Goal: Use online tool/utility: Utilize a website feature to perform a specific function

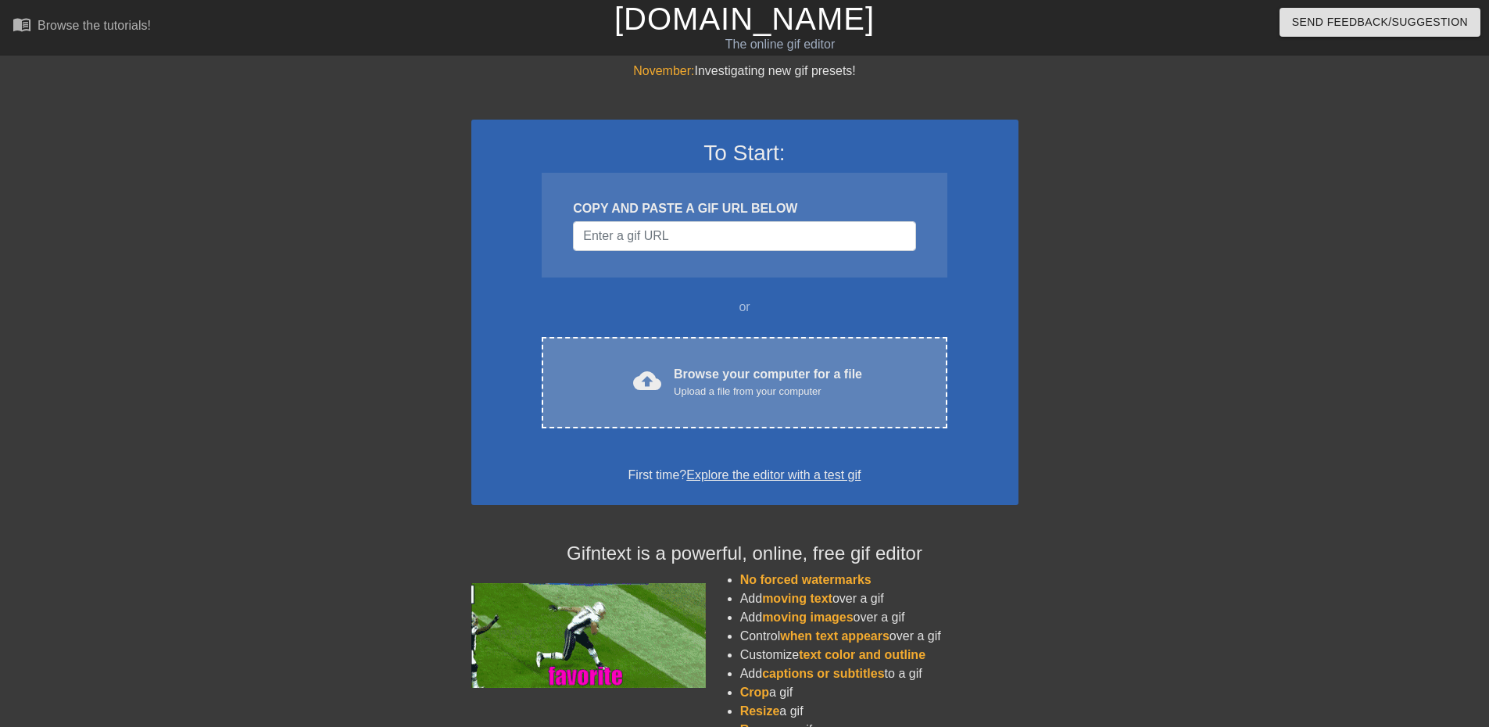
click at [660, 353] on div "cloud_upload Browse your computer for a file Upload a file from your computer C…" at bounding box center [744, 382] width 405 height 91
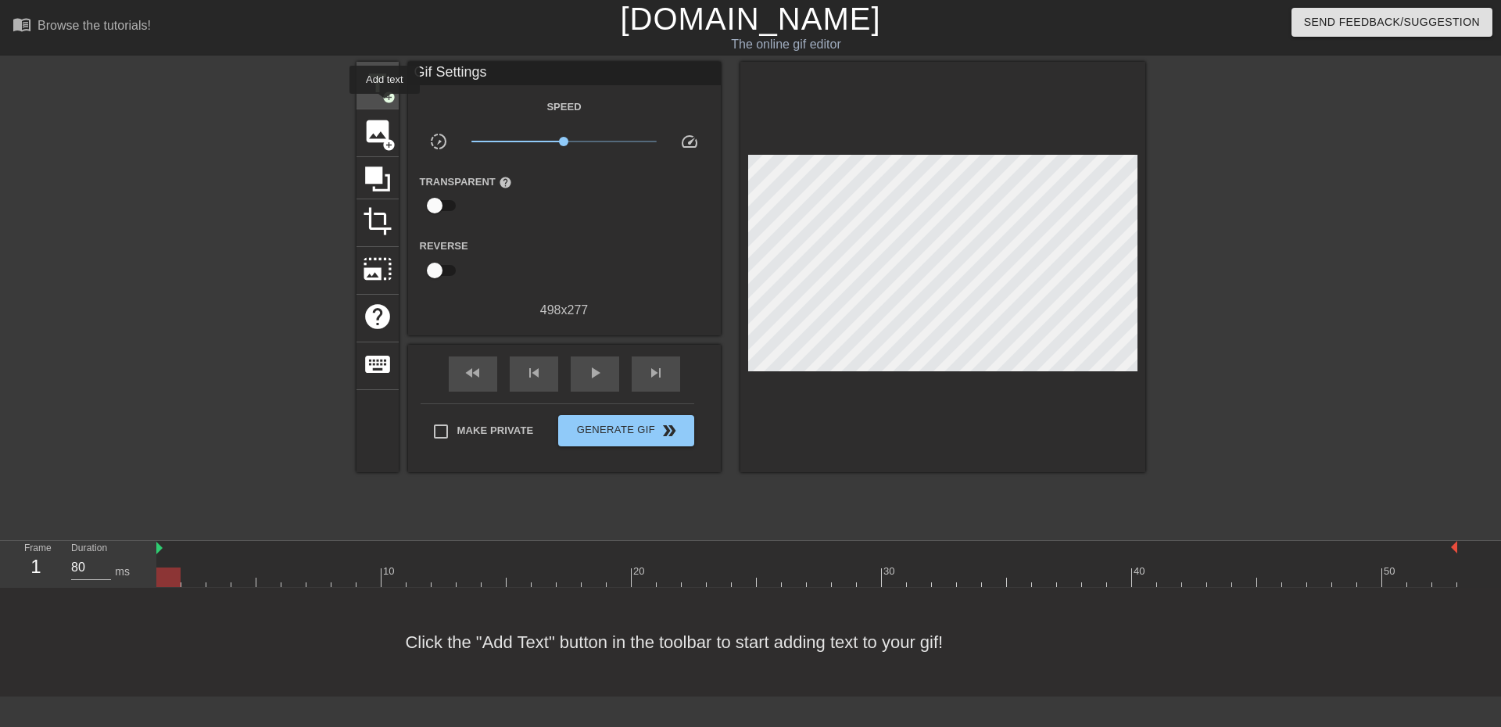
click at [385, 104] on div "title add_circle" at bounding box center [377, 86] width 42 height 48
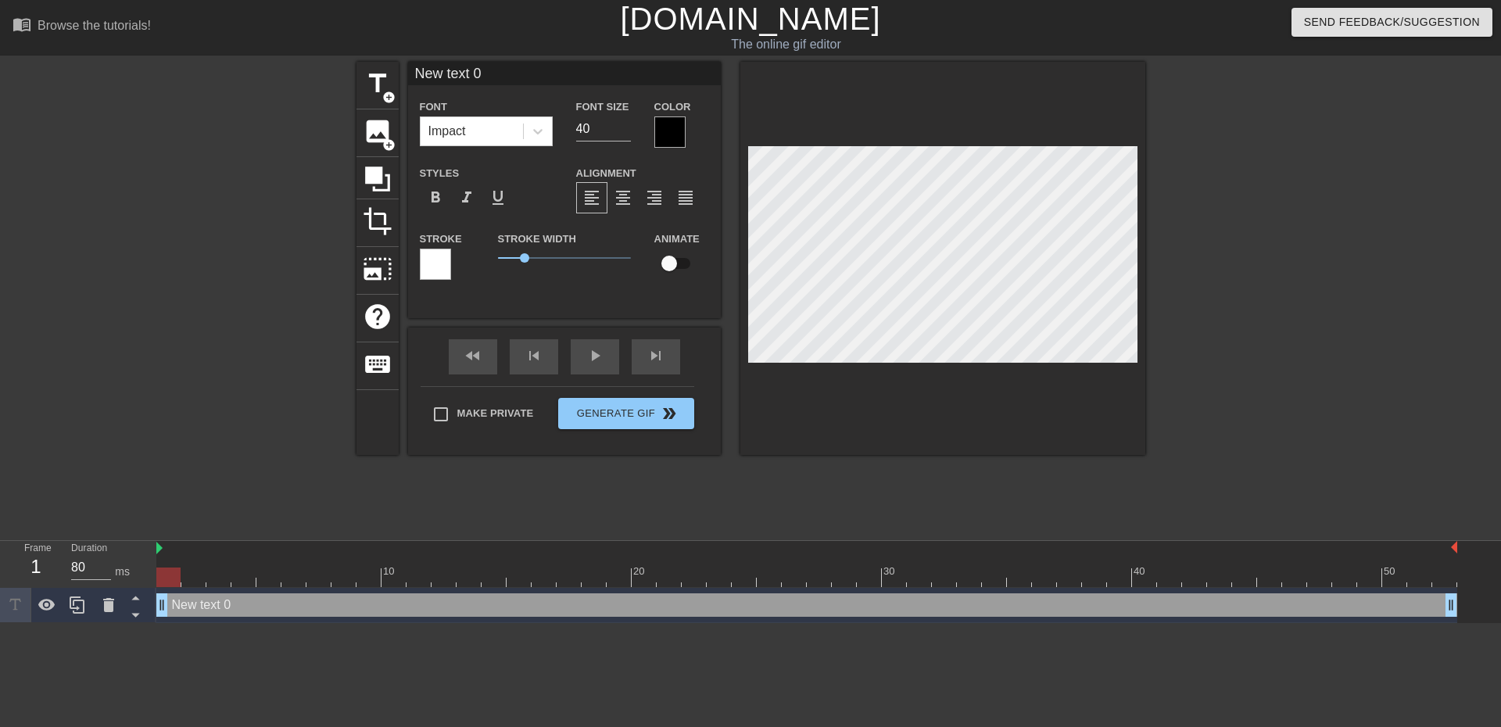
scroll to position [2, 4]
type input "I"
type textarea "I"
type input "I"
type textarea "I"
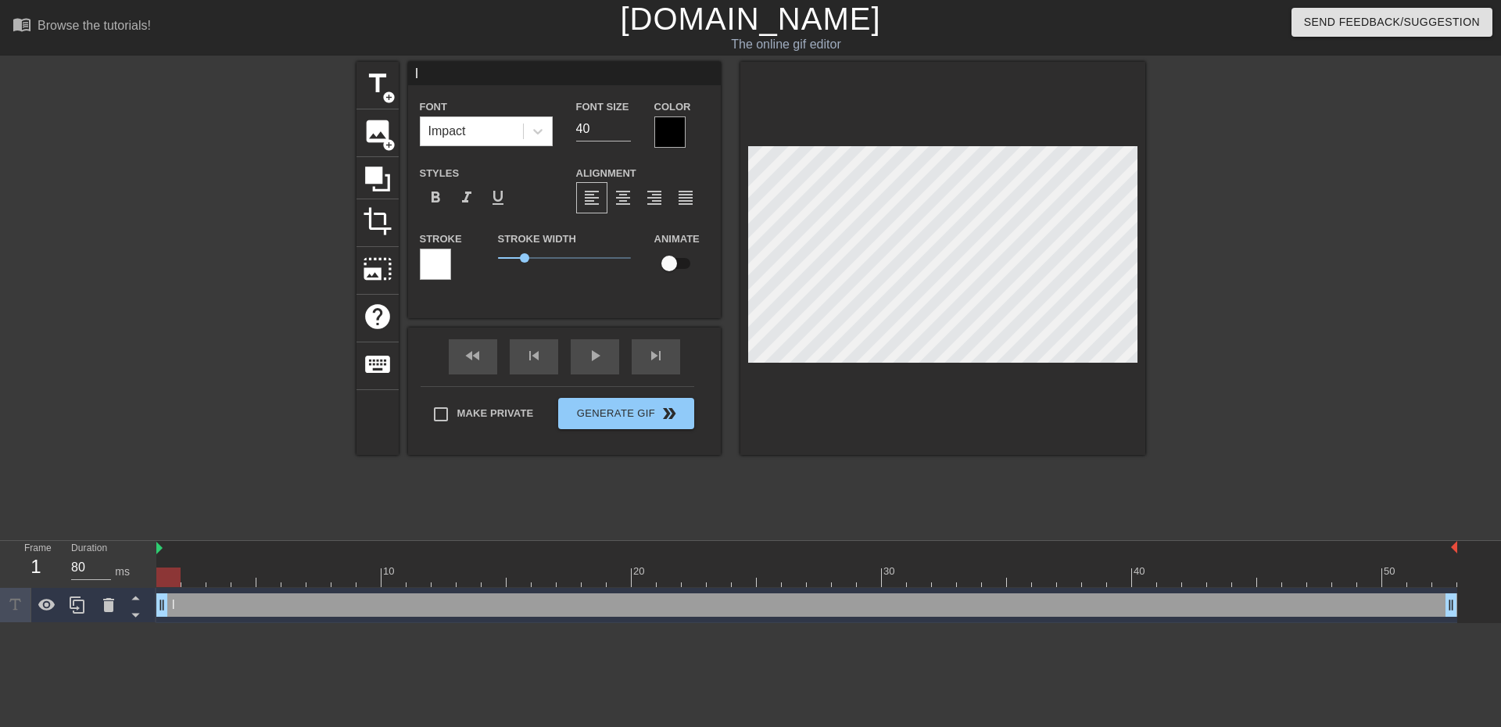
type input "I a"
type textarea "I a"
type input "I am"
type textarea "I am"
type input "I am"
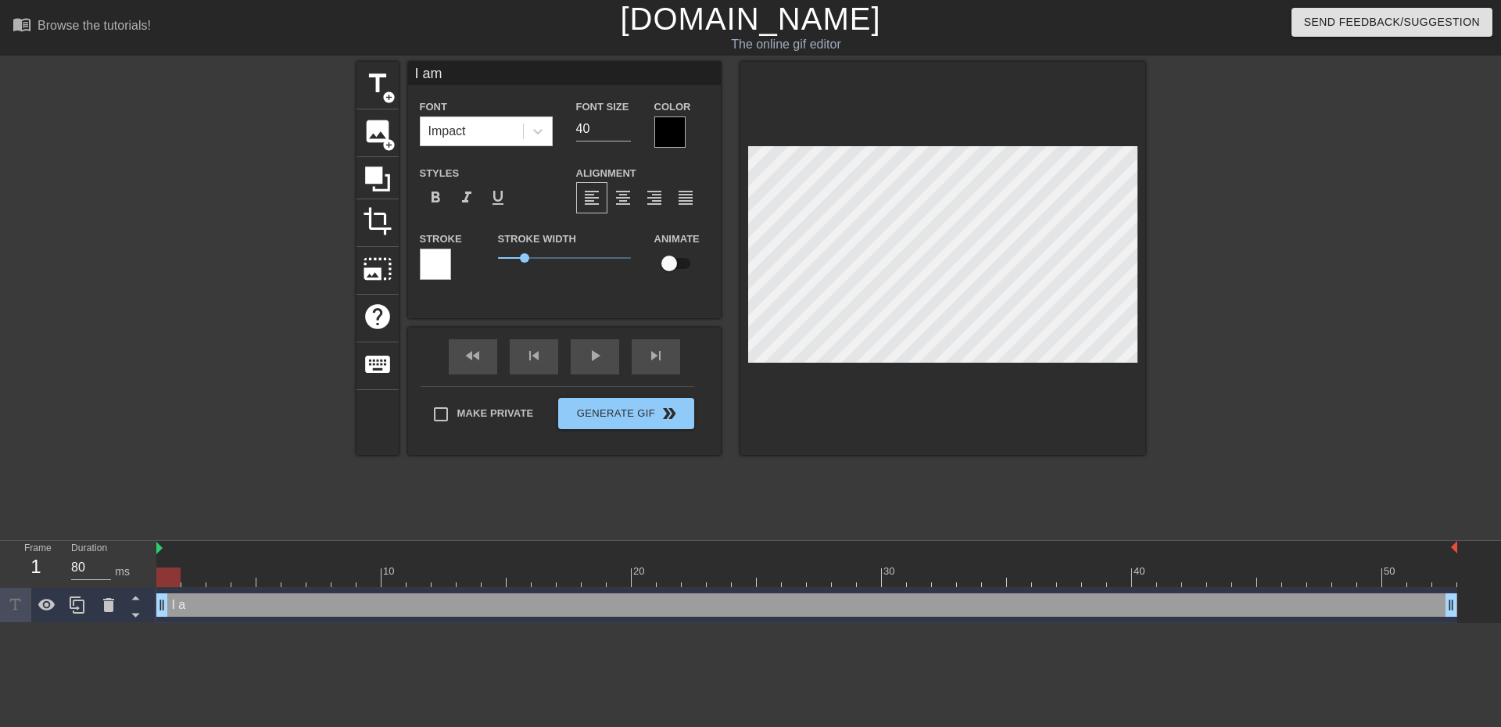
type textarea "I am"
type input "I am P"
type textarea "I am P"
type input "I am PV"
type textarea "I am PV"
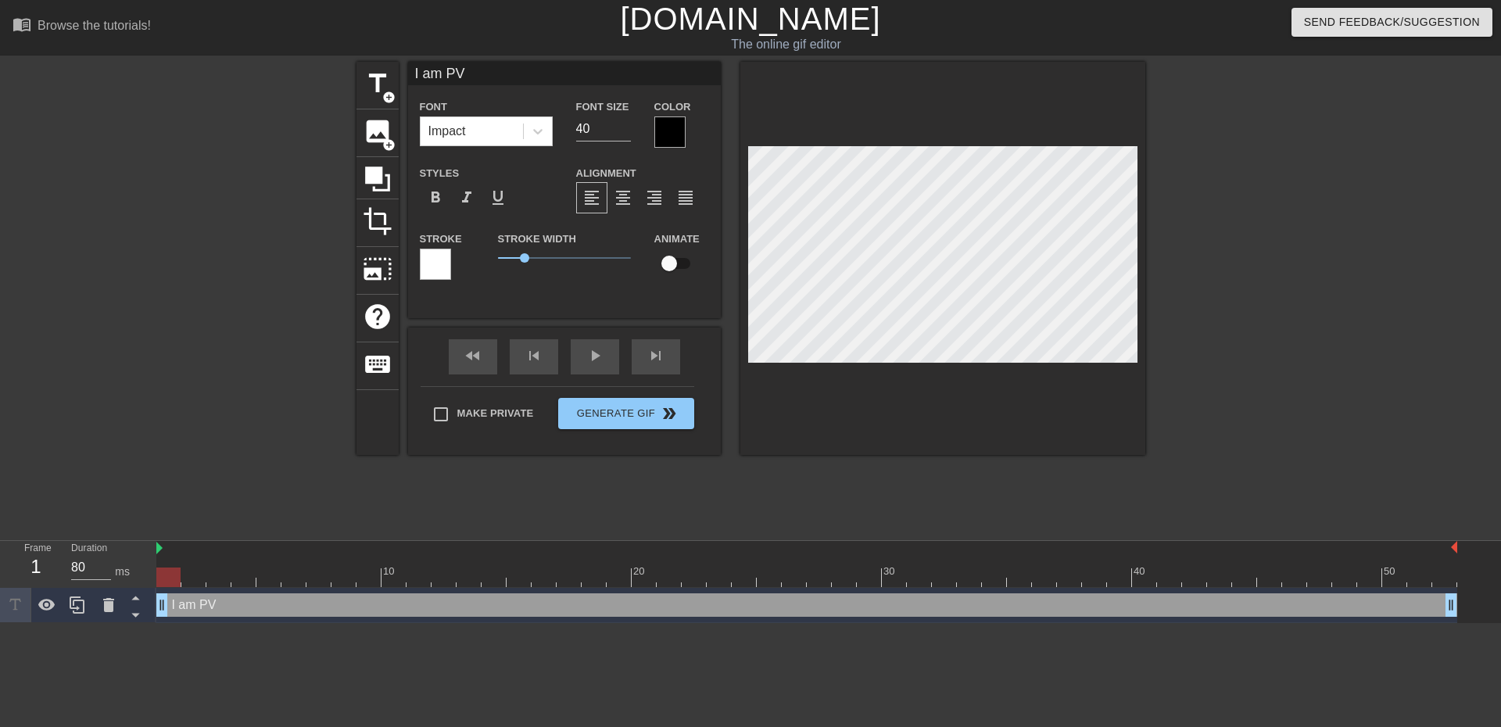
scroll to position [2, 3]
type input "I am PVE"
type textarea "I am PVE"
type input "I am PVE"
type textarea "I am PVE"
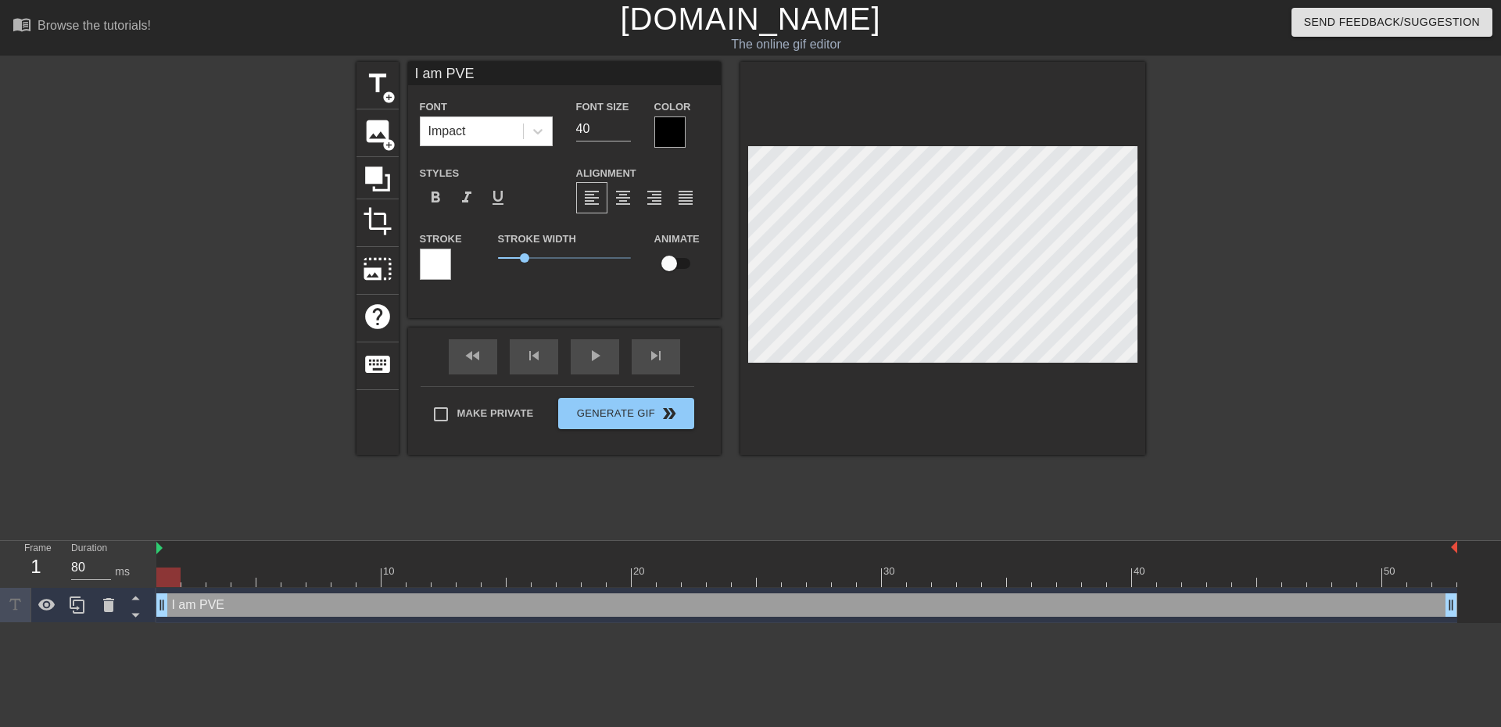
type input "I am PVE o"
type textarea "I am PVE o"
type input "I am PVE on"
type textarea "I am PVE on"
type input "I am PVE onl"
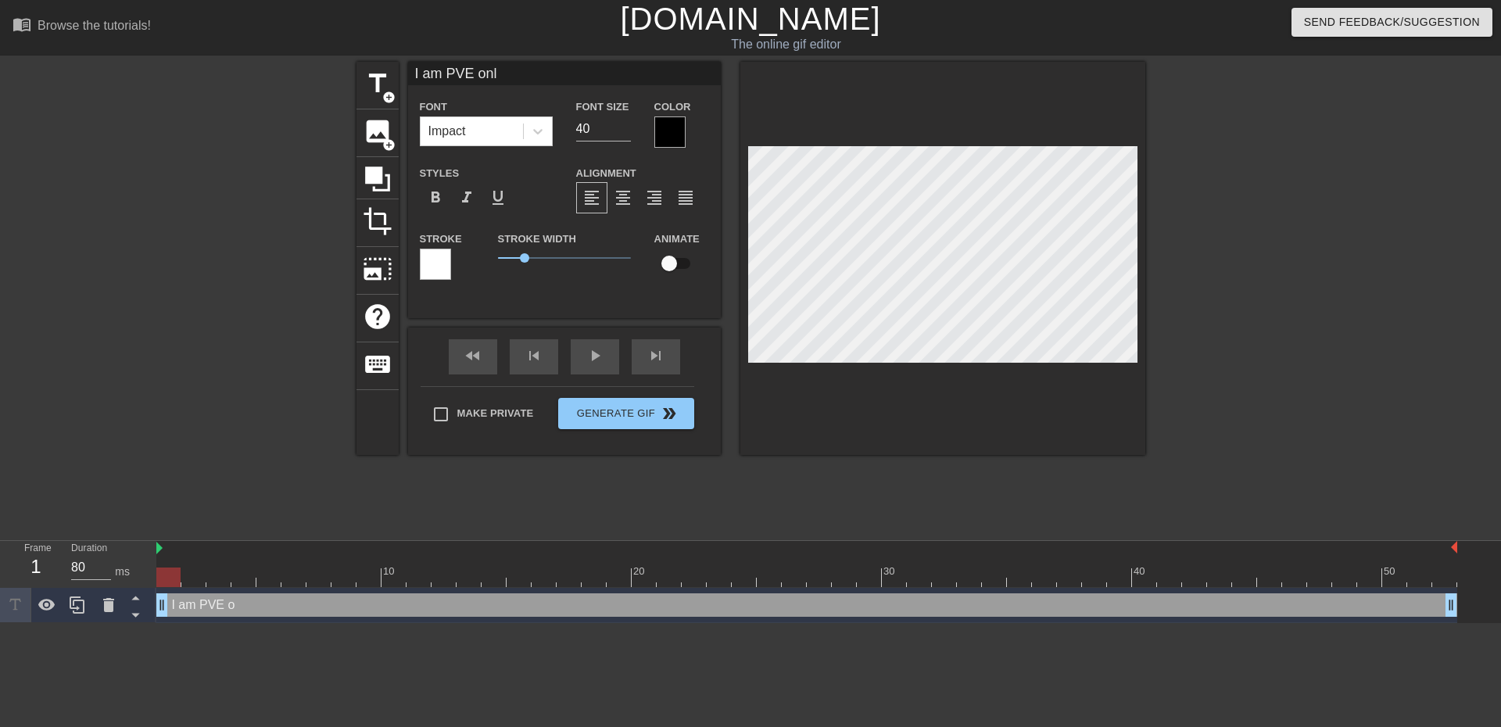
type textarea "I am PVE onl"
type input "I am PVE only"
type textarea "I am PVE only"
type input "I am PVE onl"
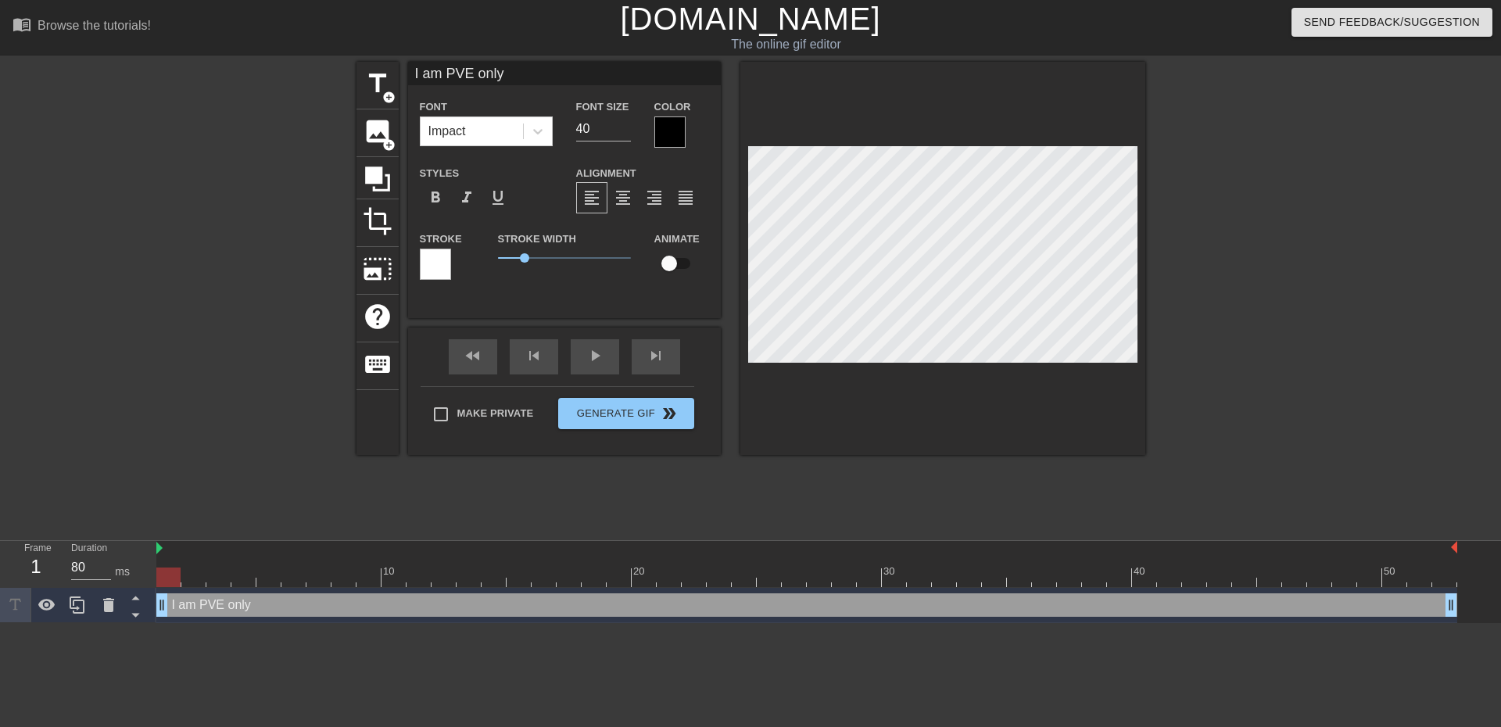
type textarea "I am PVE onl"
type input "I am PVE on"
type textarea "I am PVE on"
type input "I am PVE o"
type textarea "I am PVE o"
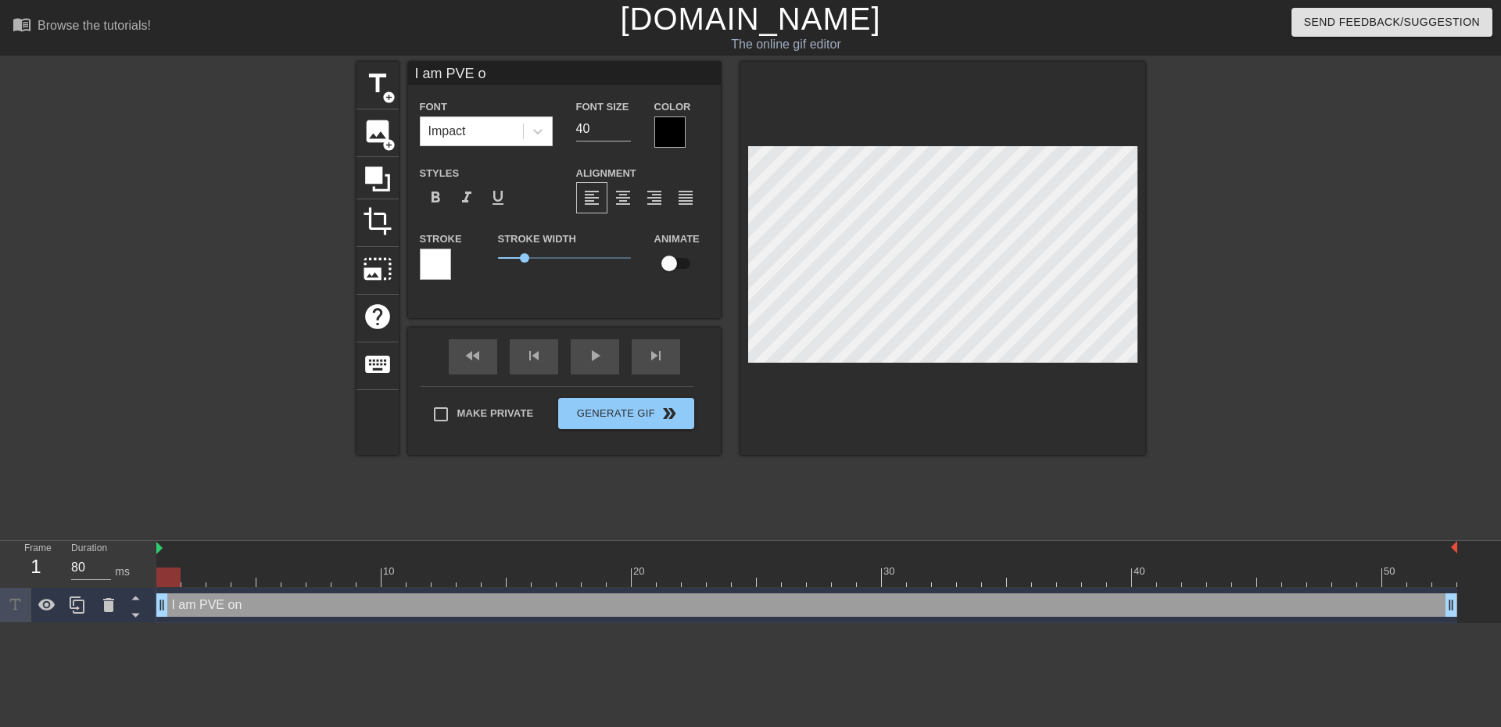
type input "I am PVE"
type textarea "I am PVE"
type input "I am PVE"
type textarea "I am PVE"
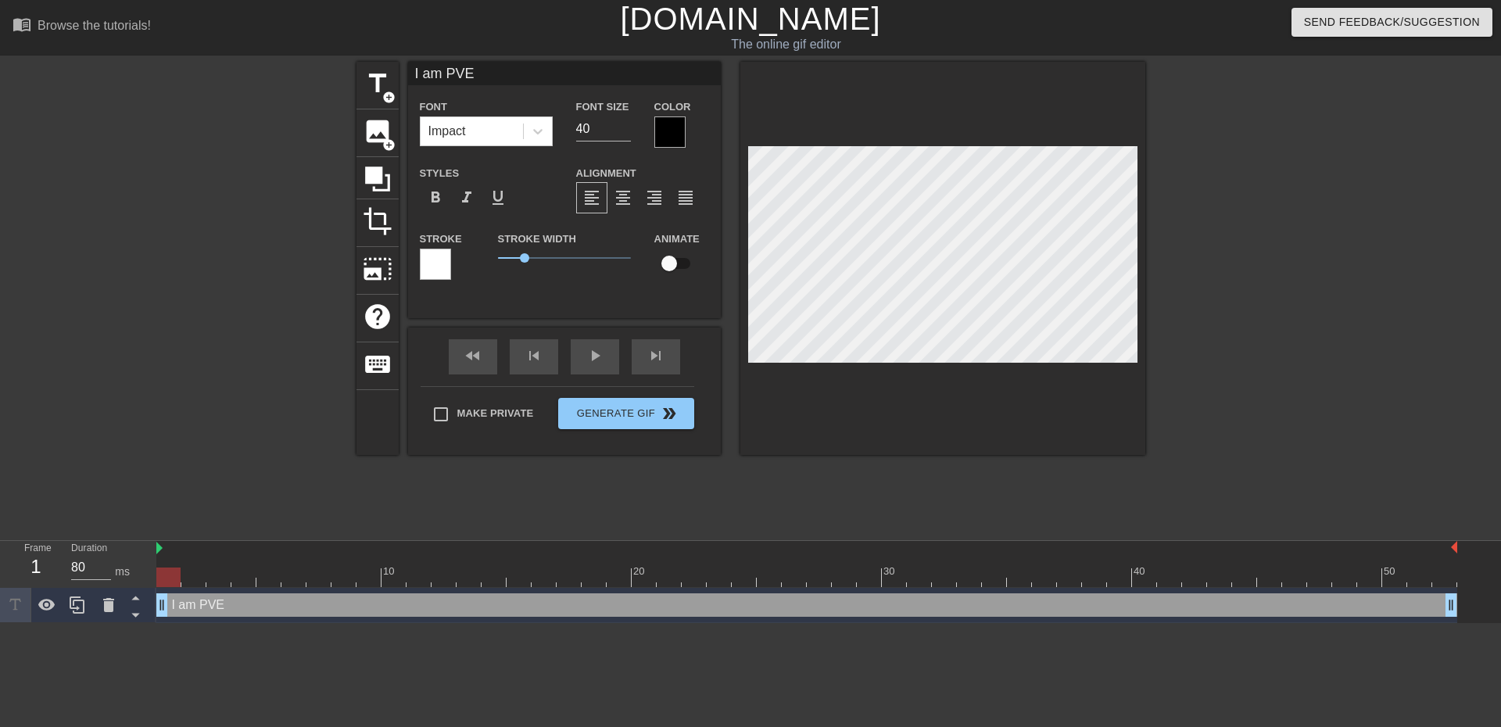
click at [1262, 250] on div at bounding box center [1281, 296] width 234 height 469
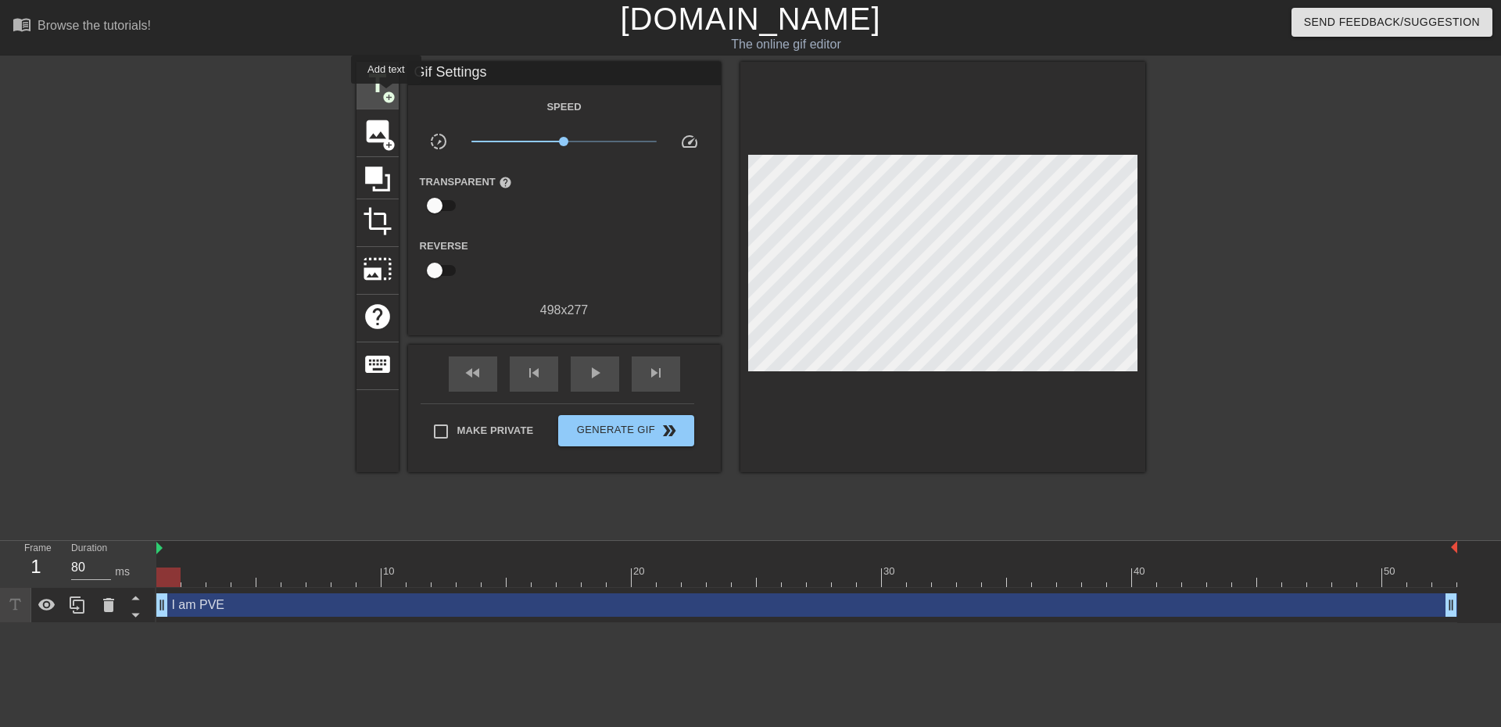
click at [386, 95] on span "add_circle" at bounding box center [388, 97] width 13 height 13
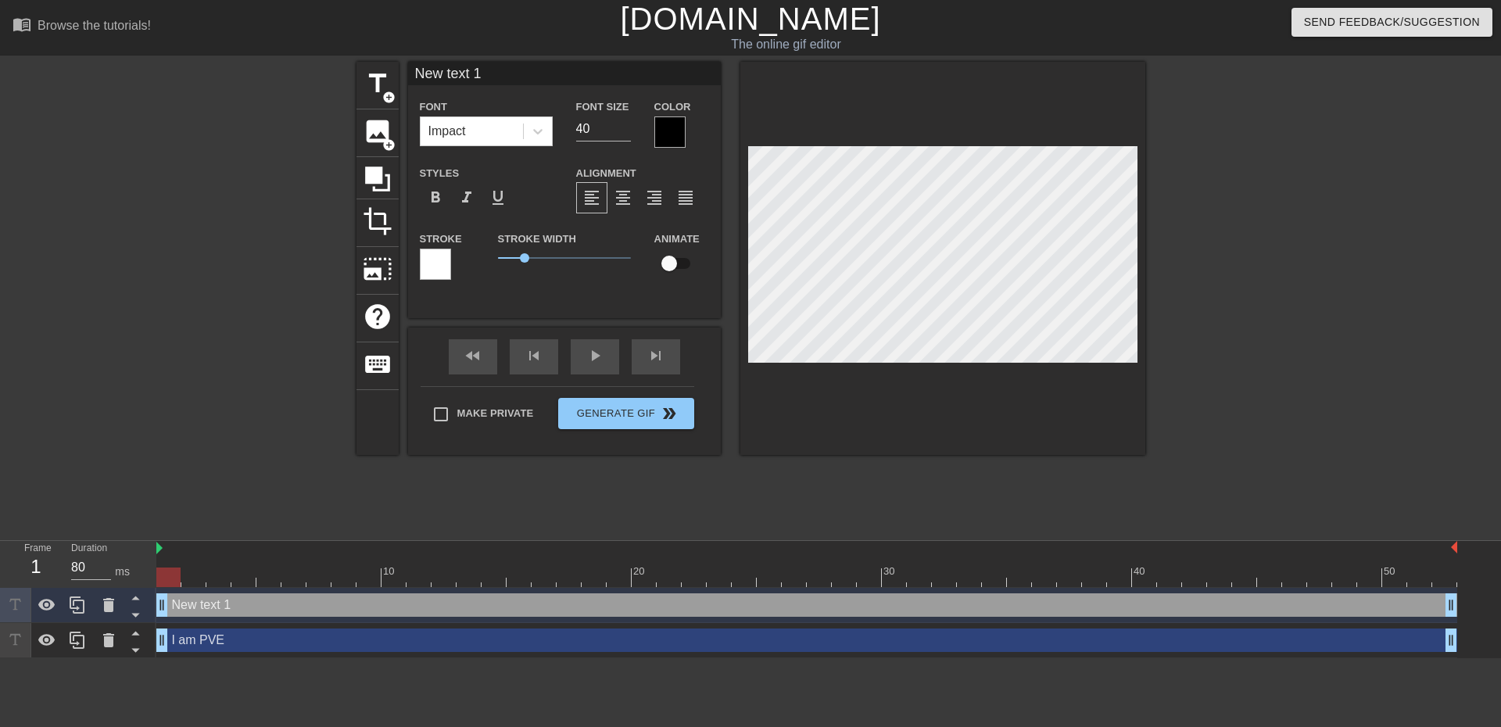
scroll to position [2, 2]
type input "I"
type textarea "I"
type input "I a"
type textarea "I a"
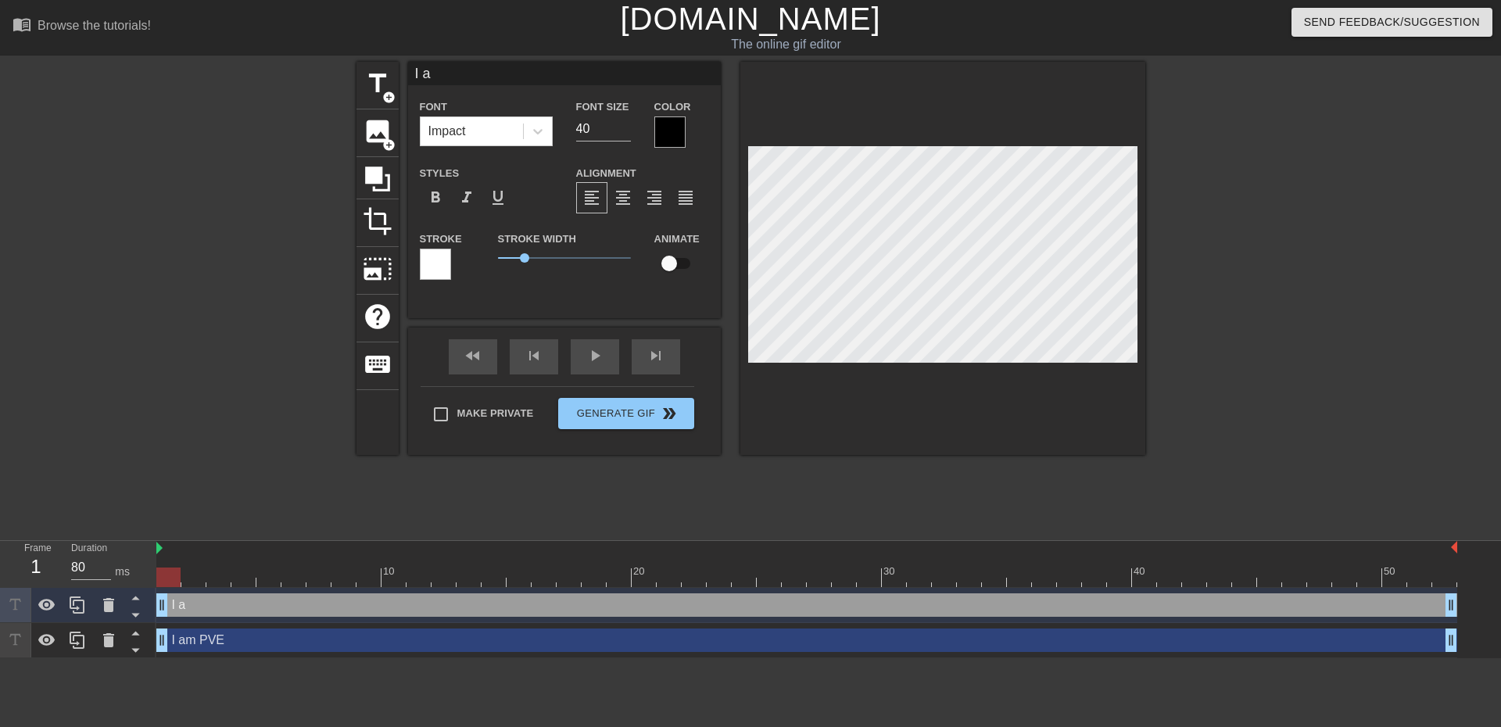
type input "I am"
type textarea "I am"
type input "I am"
type textarea "I am"
type input "I am P"
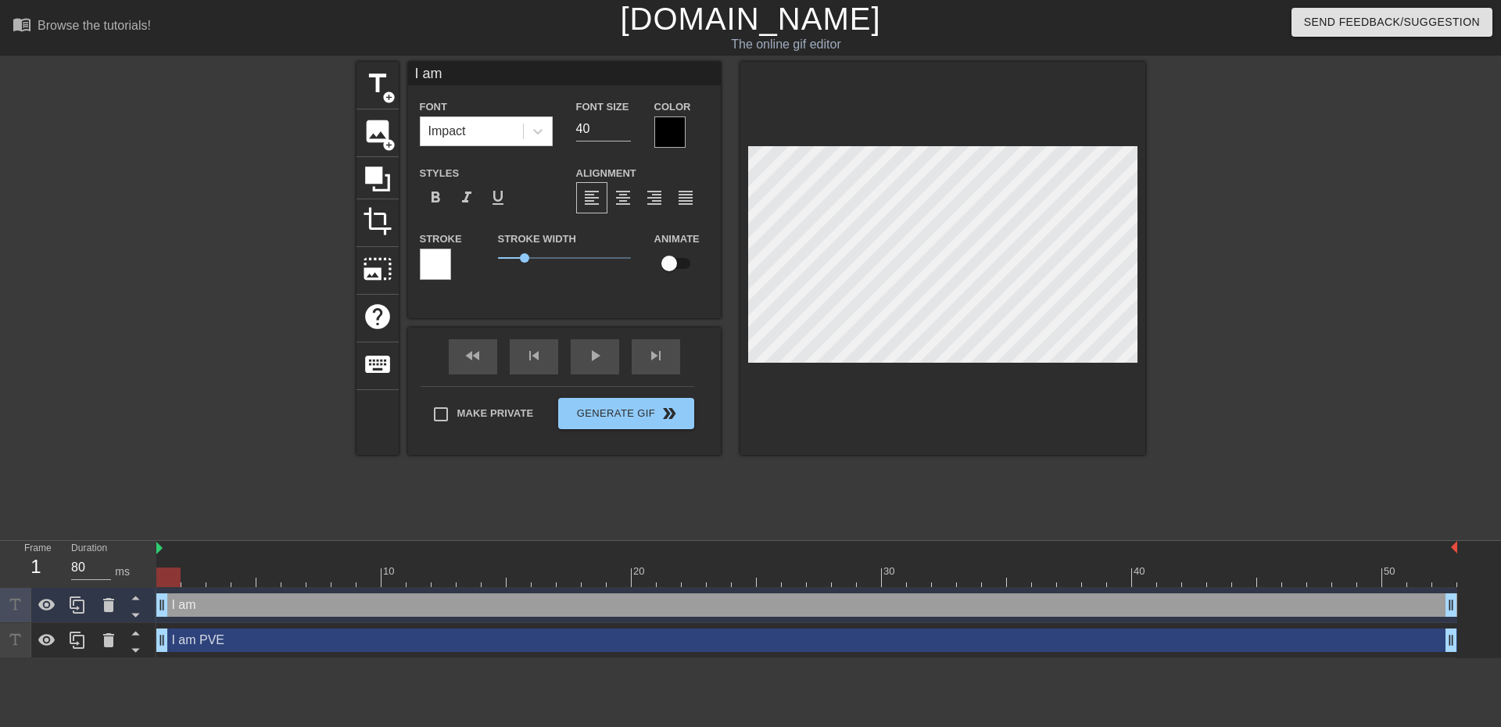
type textarea "I am P"
type input "I am Pv"
type textarea "I am Pv"
type input "I am PvP"
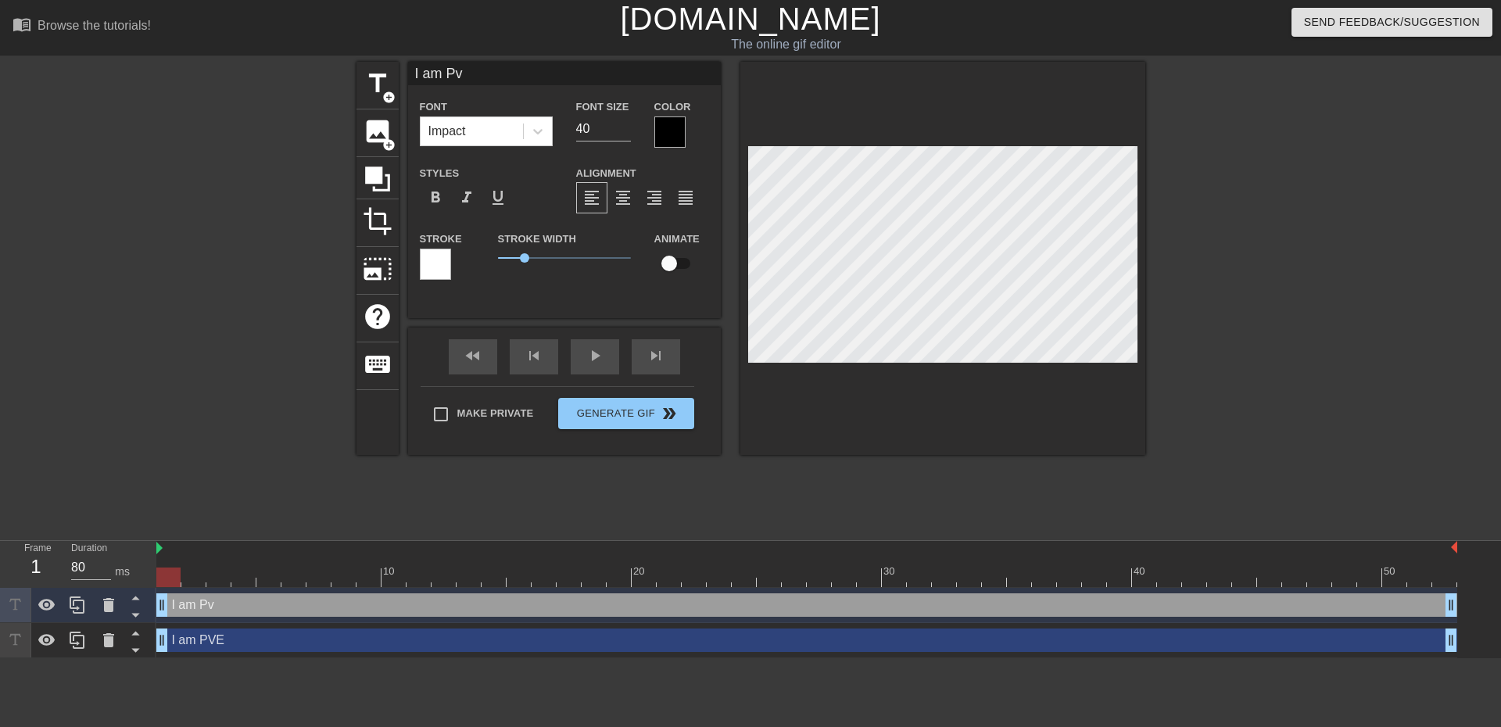
type textarea "I am PvP"
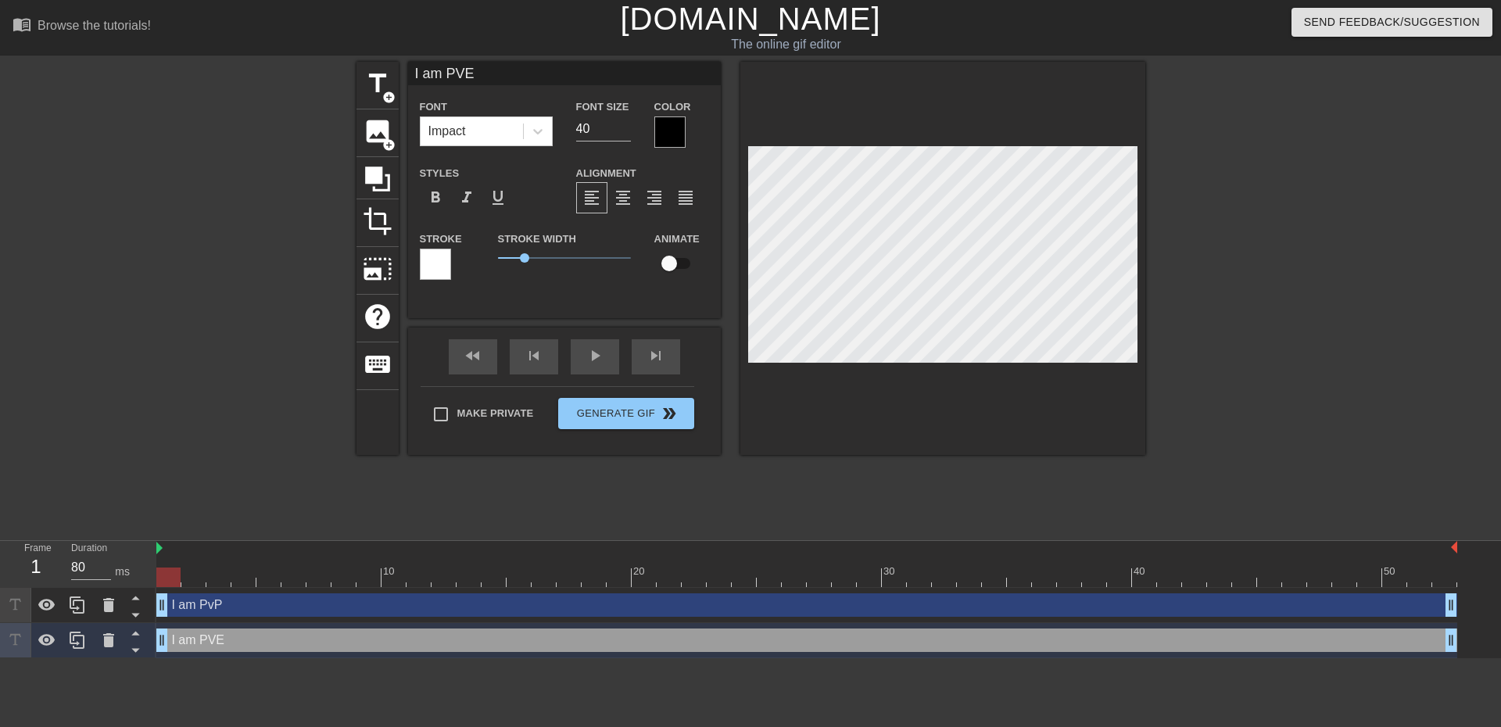
type input "I am P"
type textarea "I am P"
type input "I am Pv"
type textarea "I am Pv"
type input "I am PvE"
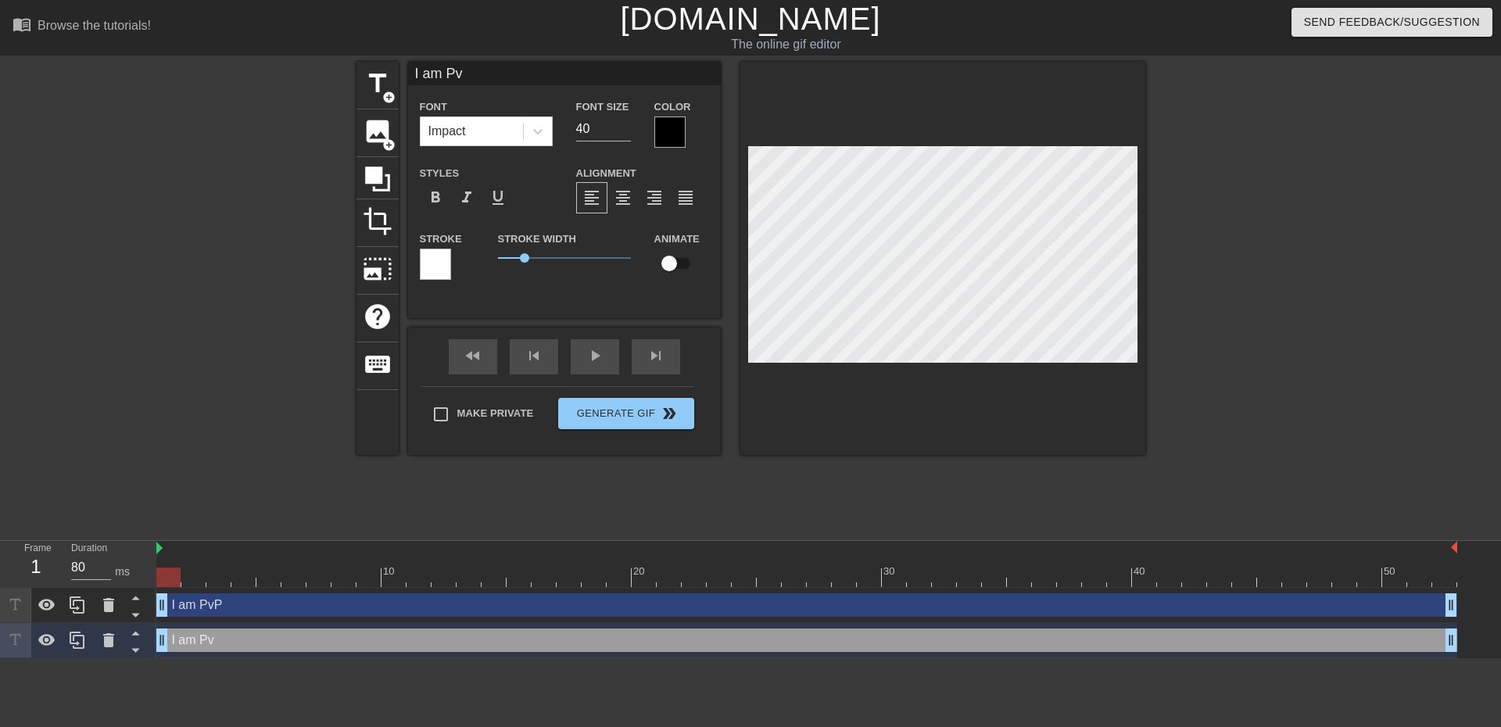
type textarea "I am PvE"
click at [1349, 309] on div at bounding box center [1281, 296] width 234 height 469
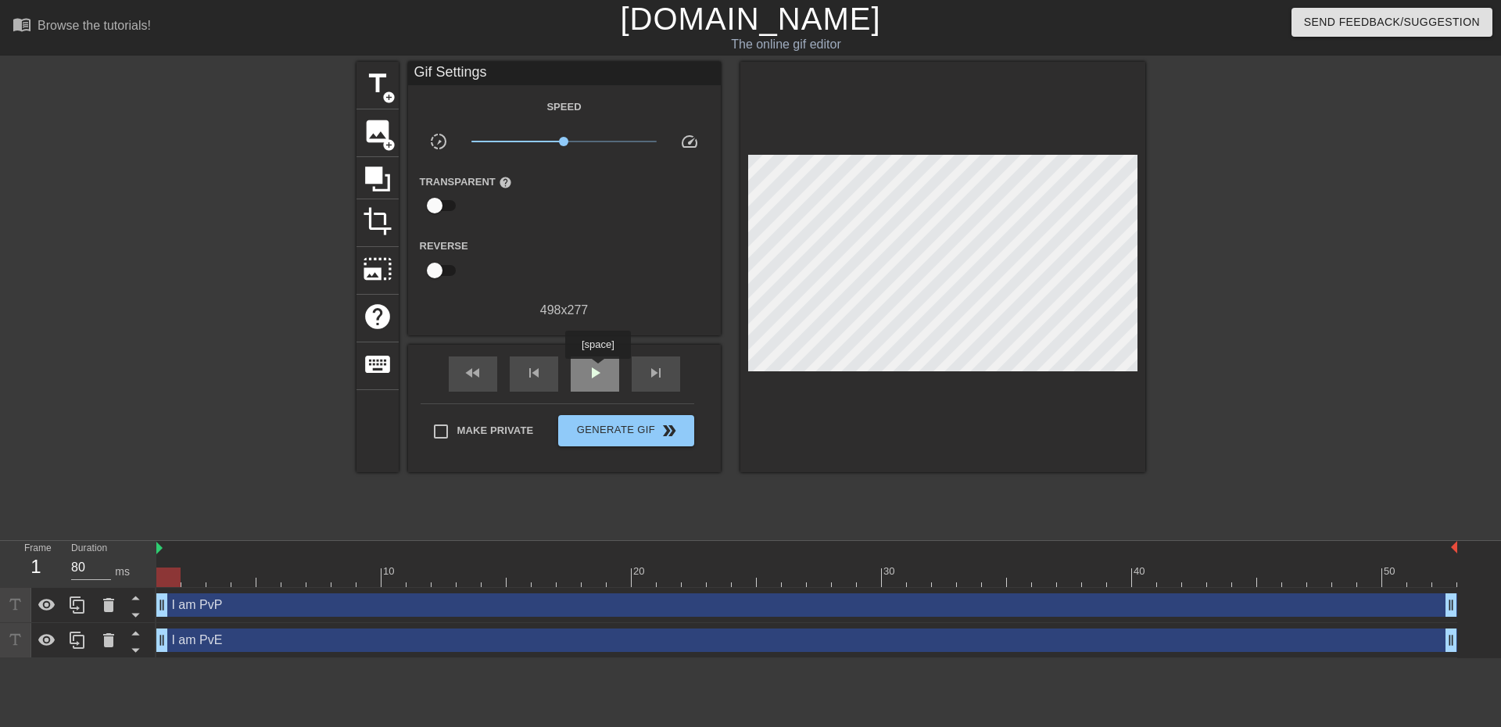
click at [596, 371] on span "play_arrow" at bounding box center [594, 372] width 19 height 19
click at [633, 429] on span "Generate Gif double_arrow" at bounding box center [625, 430] width 123 height 19
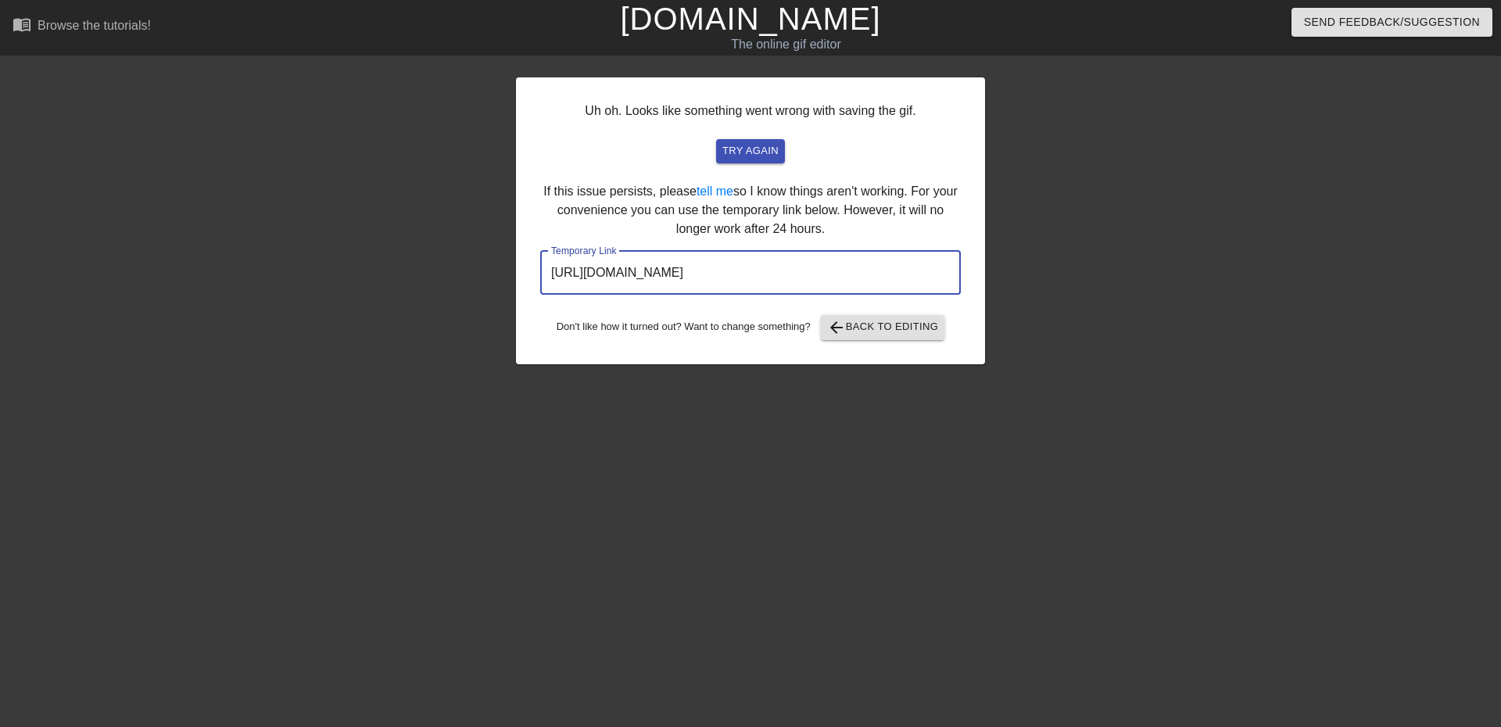
click at [725, 270] on input "[URL][DOMAIN_NAME]" at bounding box center [750, 273] width 421 height 44
